Goal: Navigation & Orientation: Find specific page/section

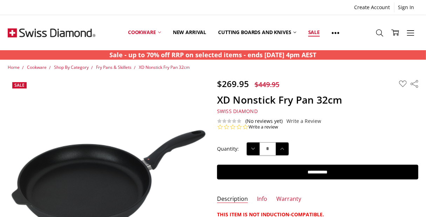
click at [315, 30] on link "Sale" at bounding box center [314, 32] width 24 height 31
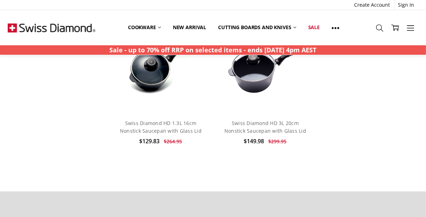
scroll to position [3753, 0]
